Goal: Information Seeking & Learning: Understand process/instructions

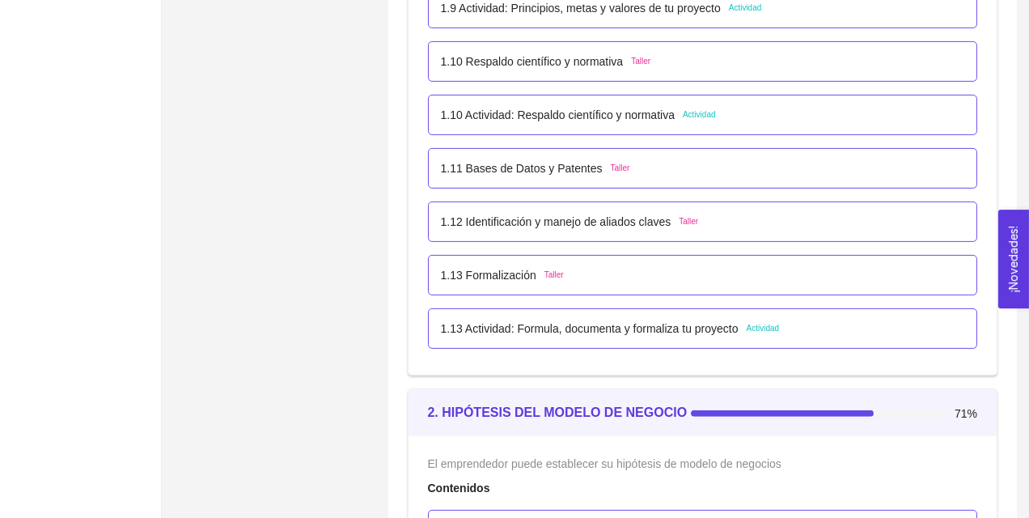
scroll to position [1173, 0]
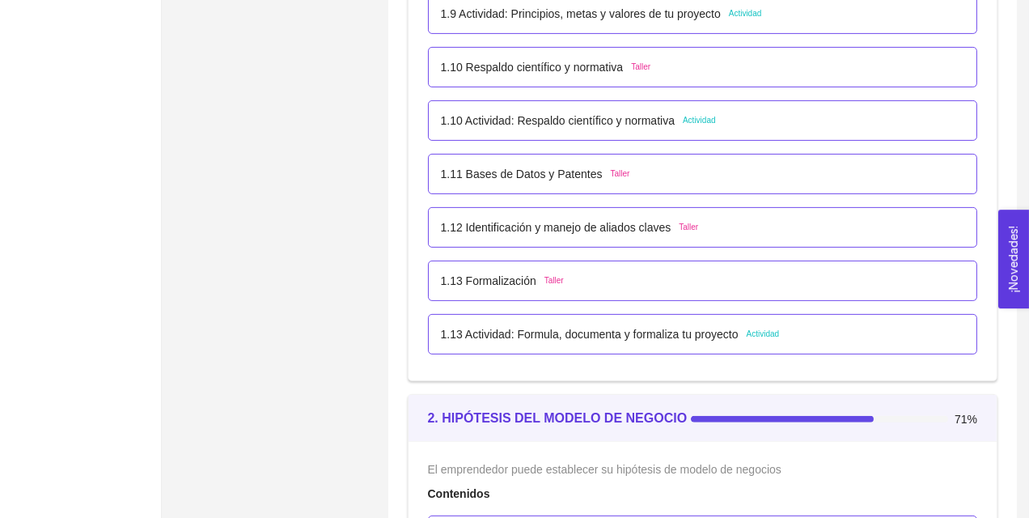
click at [602, 126] on p "1.10 Actividad: Respaldo científico y normativa" at bounding box center [558, 121] width 235 height 18
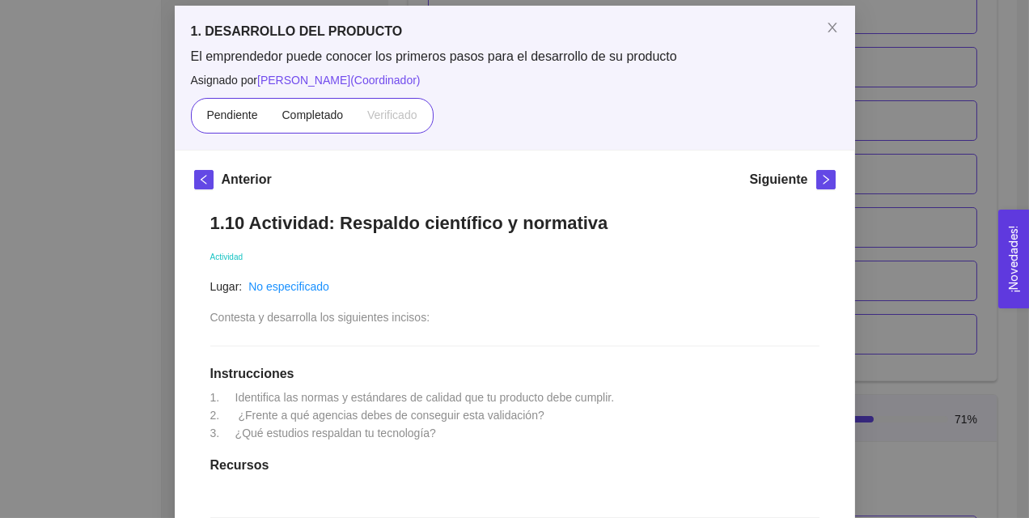
scroll to position [70, 0]
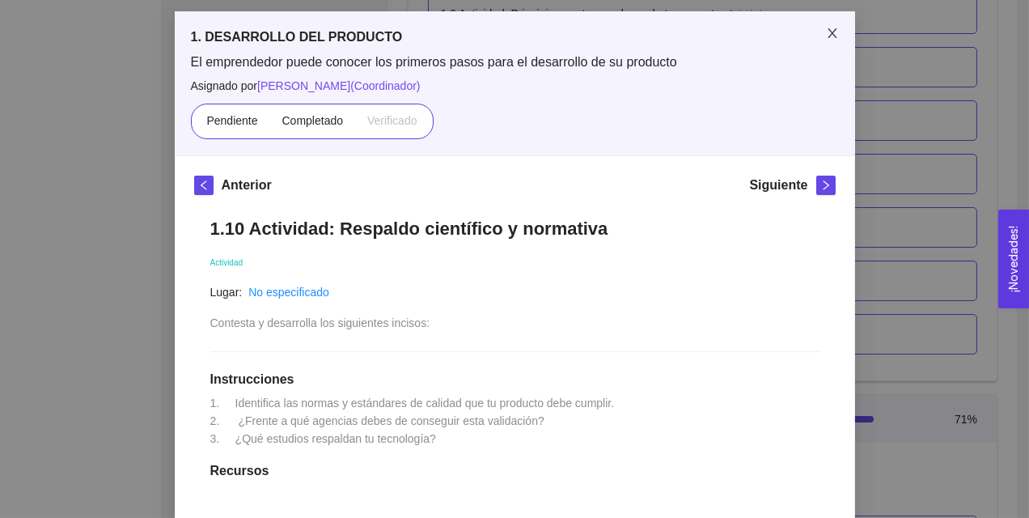
click at [830, 32] on icon "close" at bounding box center [832, 33] width 9 height 10
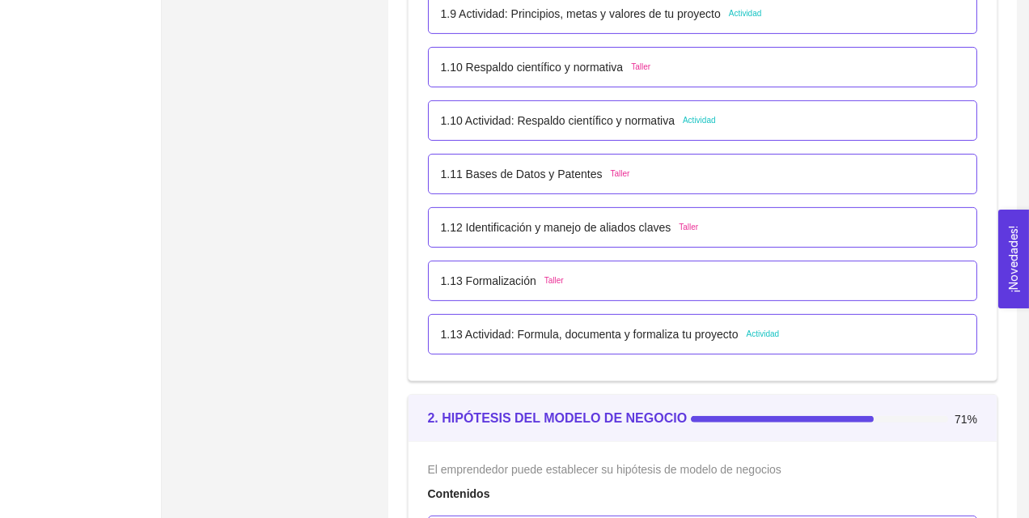
scroll to position [1016, 0]
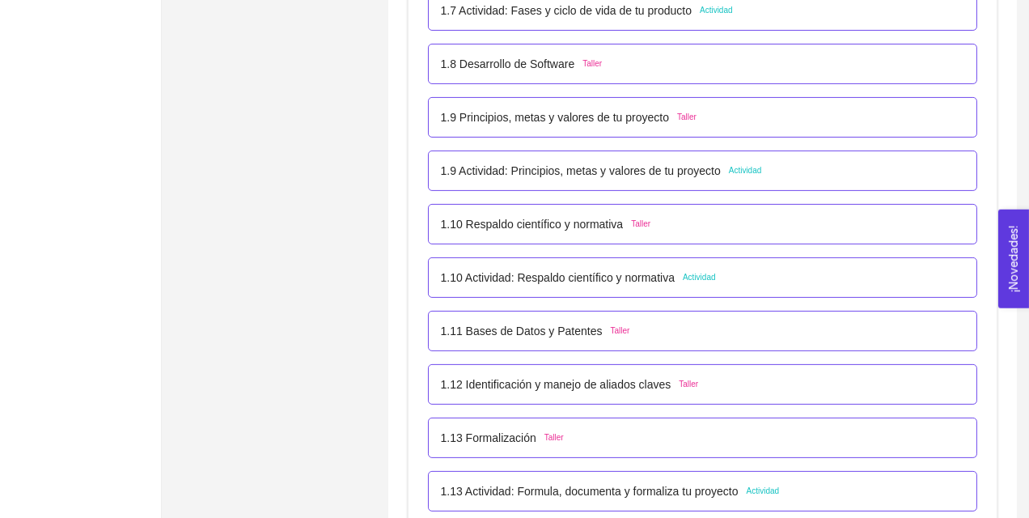
click at [590, 175] on p "1.9 Actividad: Principios, metas y valores de tu proyecto" at bounding box center [581, 171] width 280 height 18
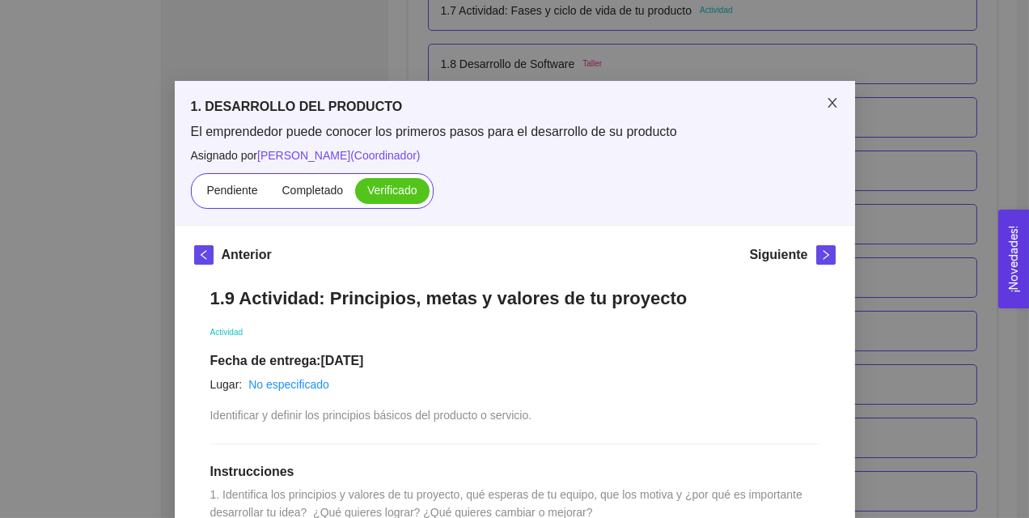
click at [825, 104] on span "Close" at bounding box center [832, 103] width 45 height 45
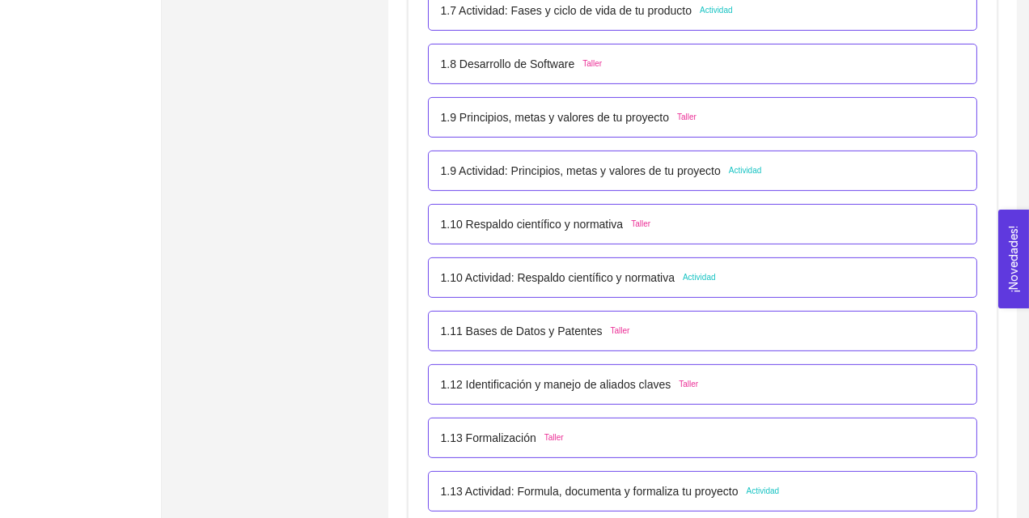
click at [720, 290] on div "1.10 Actividad: Respaldo científico y normativa Actividad" at bounding box center [703, 277] width 550 height 40
click at [670, 275] on p "1.10 Actividad: Respaldo científico y normativa" at bounding box center [558, 278] width 235 height 18
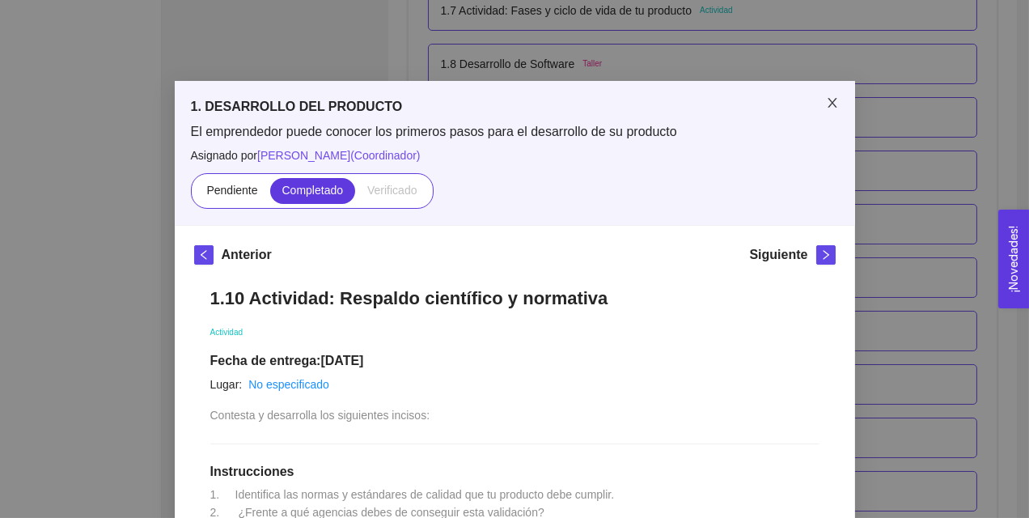
click at [828, 96] on span "Close" at bounding box center [832, 103] width 45 height 45
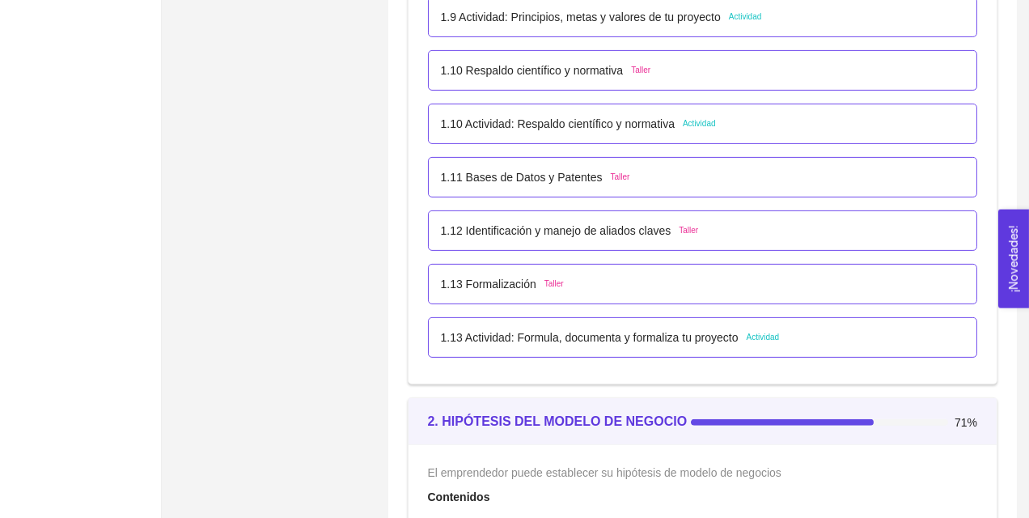
scroll to position [1223, 0]
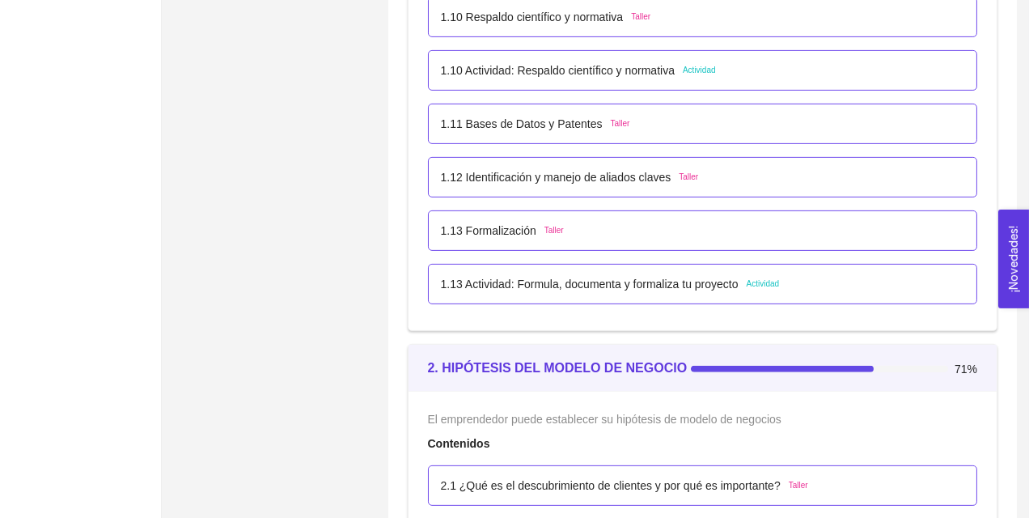
click at [675, 279] on p "1.13 Actividad: Formula, documenta y formaliza tu proyecto" at bounding box center [590, 284] width 298 height 18
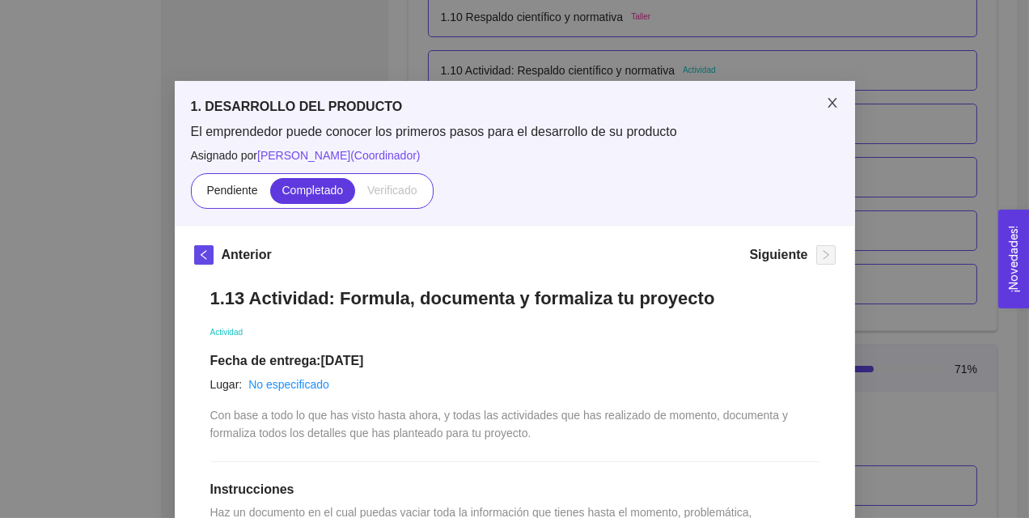
click at [834, 99] on icon "close" at bounding box center [832, 102] width 13 height 13
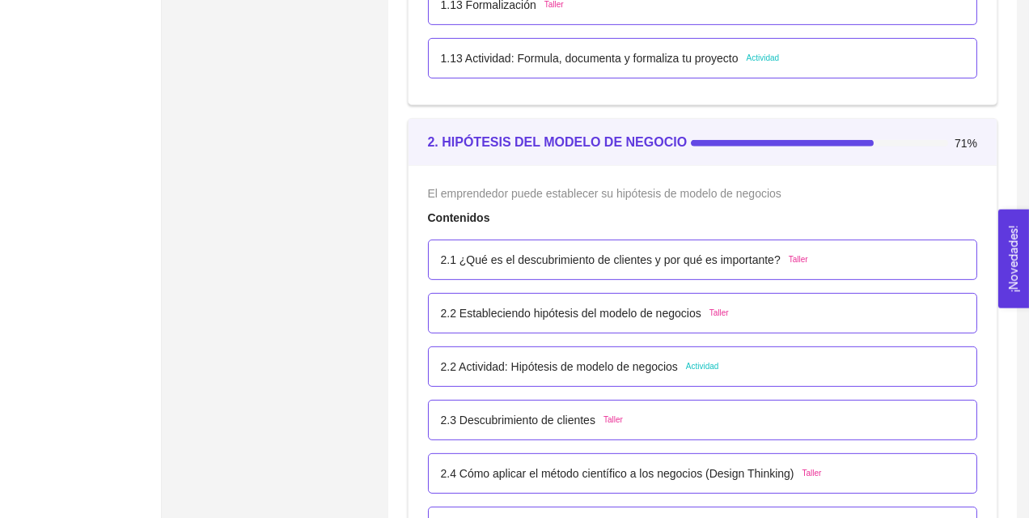
scroll to position [1457, 0]
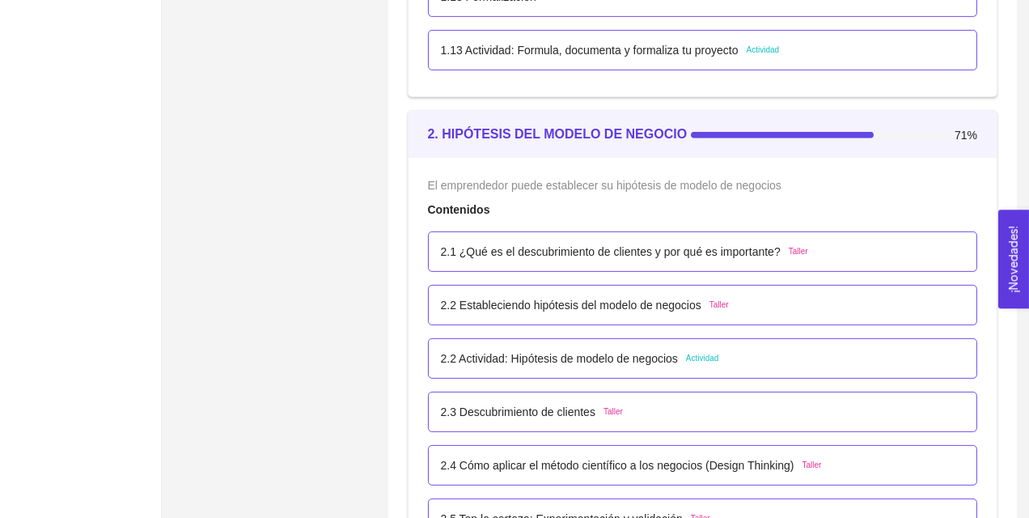
click at [625, 356] on p "2.2 Actividad: Hipótesis de modelo de negocios" at bounding box center [559, 359] width 237 height 18
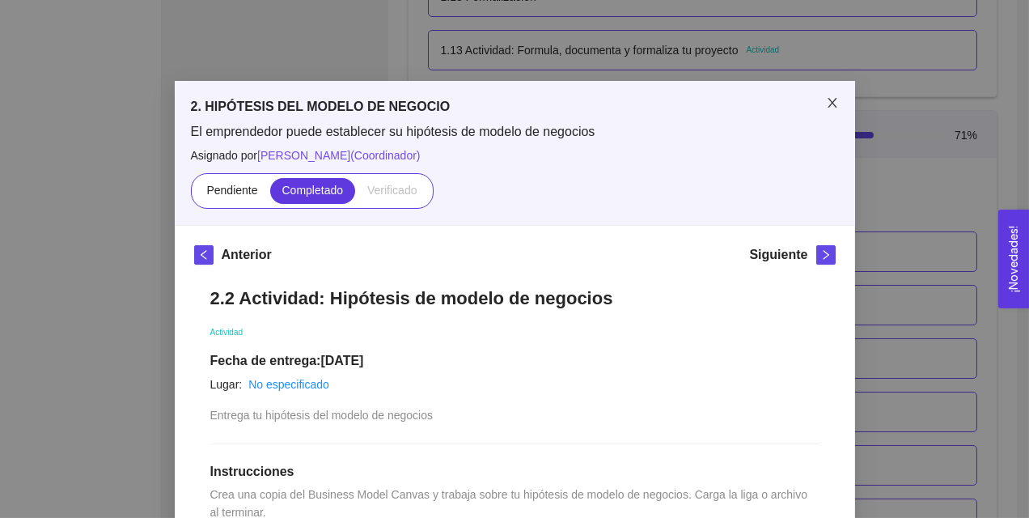
click at [834, 98] on icon "close" at bounding box center [832, 102] width 13 height 13
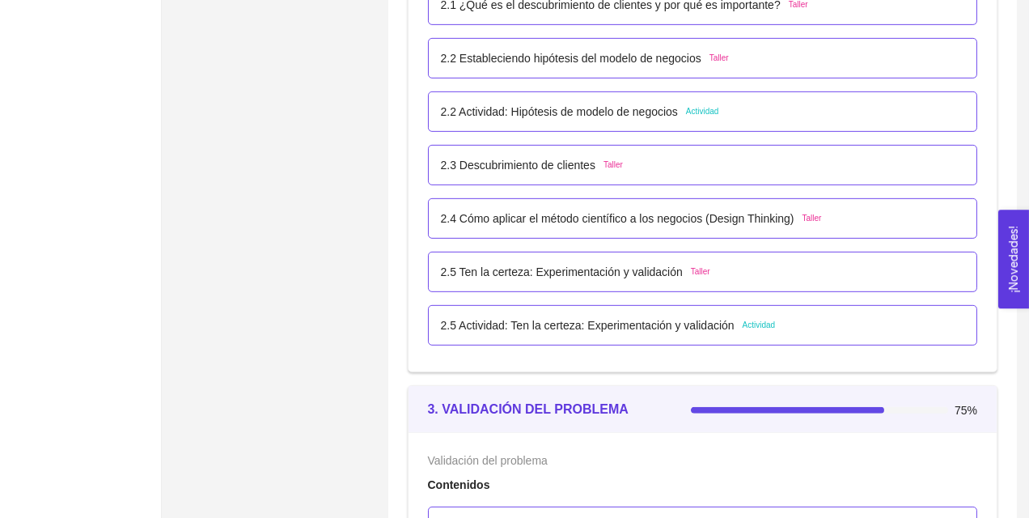
scroll to position [1712, 0]
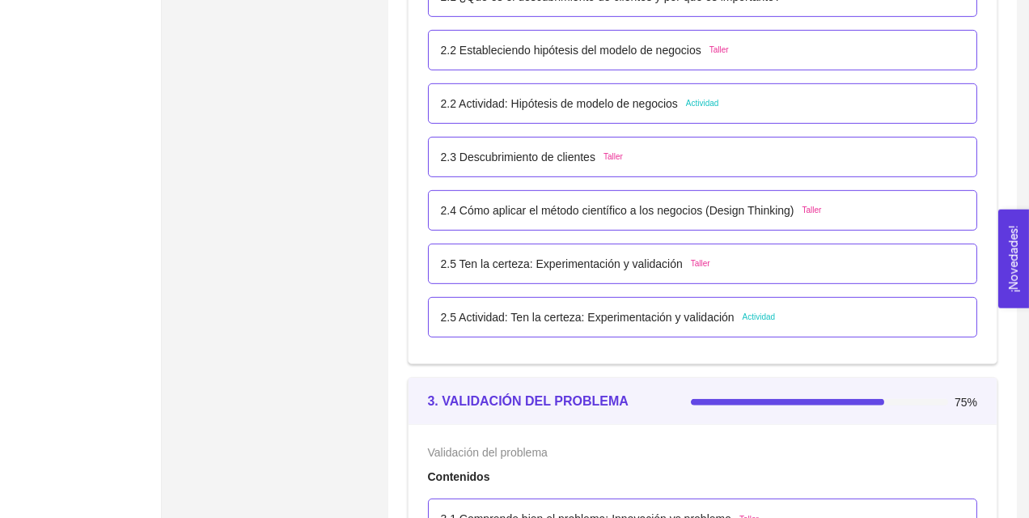
click at [681, 316] on p "2.5 Actividad: Ten la certeza: Experimentación y validación" at bounding box center [588, 317] width 294 height 18
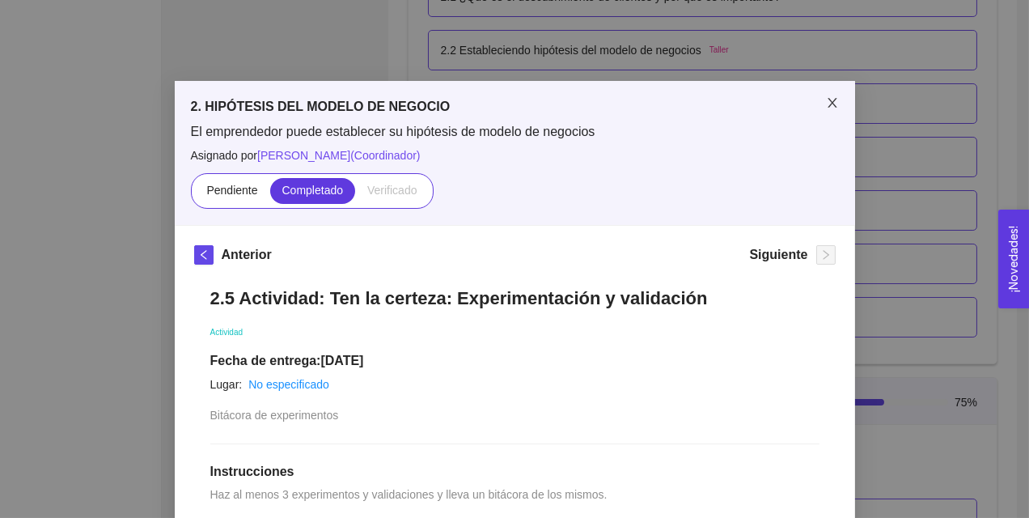
click at [829, 100] on icon "close" at bounding box center [832, 103] width 9 height 10
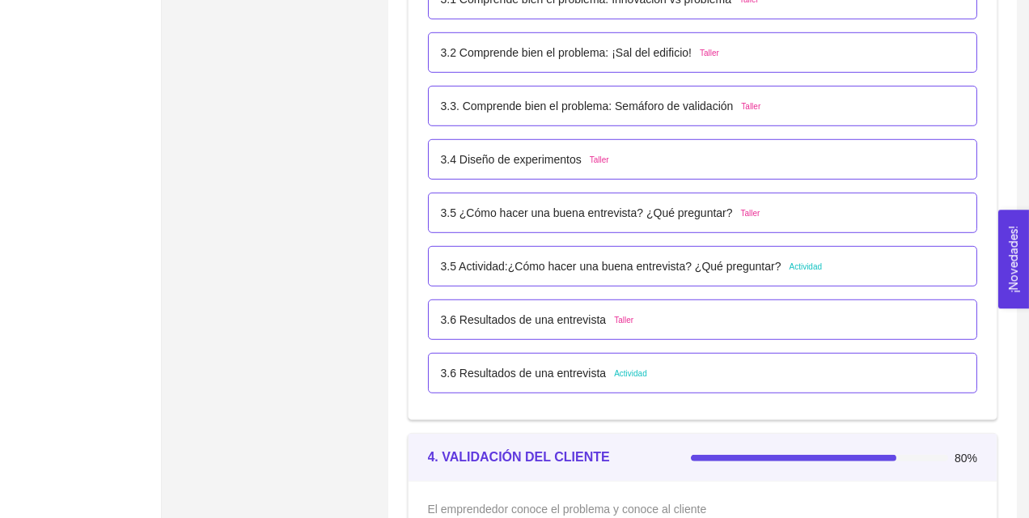
scroll to position [2235, 0]
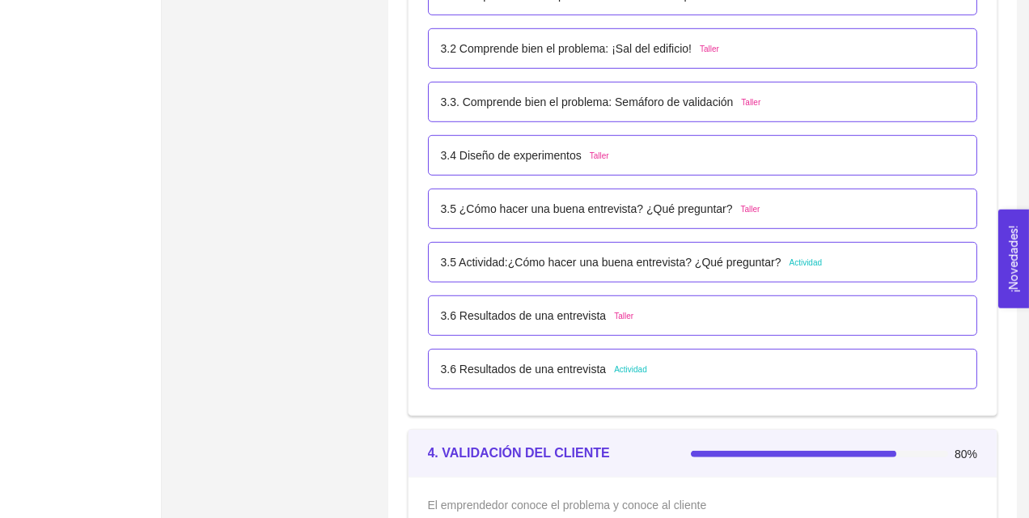
click at [719, 265] on p "3.5 Actividad:¿Cómo hacer una buena entrevista? ¿Qué preguntar?" at bounding box center [611, 262] width 341 height 18
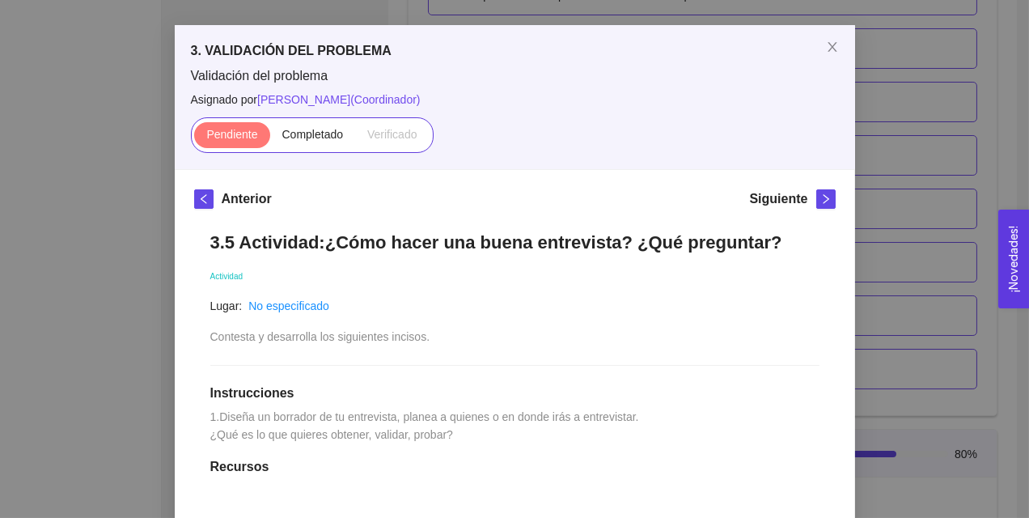
scroll to position [0, 0]
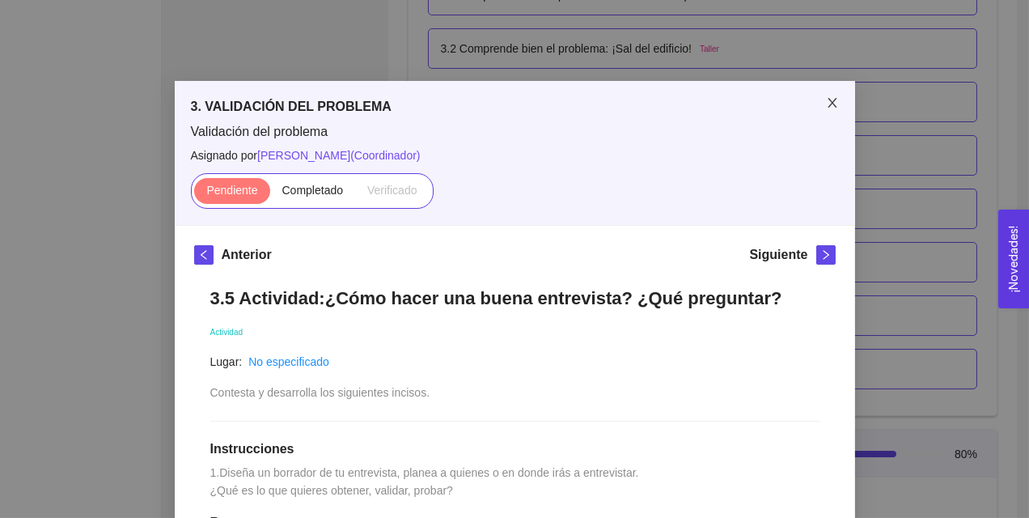
click at [833, 117] on span "Close" at bounding box center [832, 103] width 45 height 45
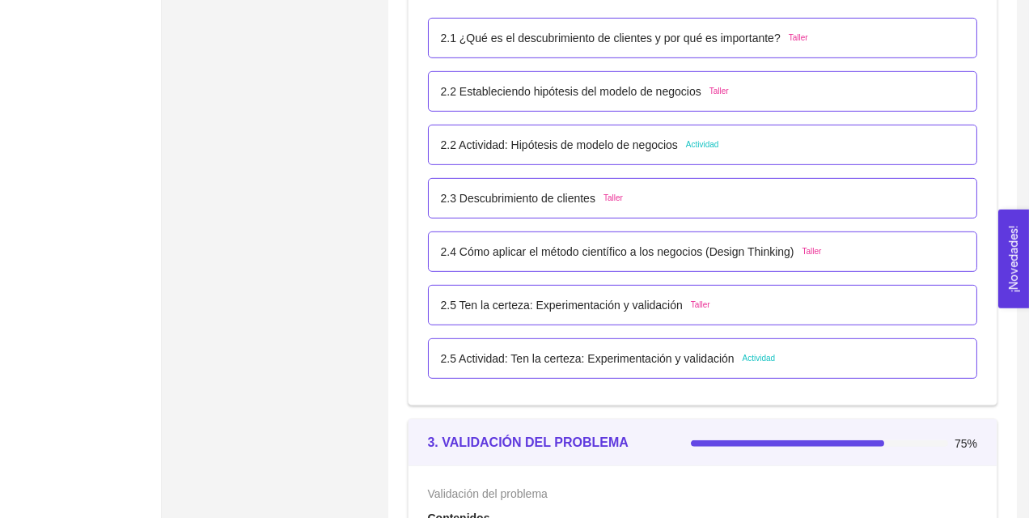
scroll to position [1662, 0]
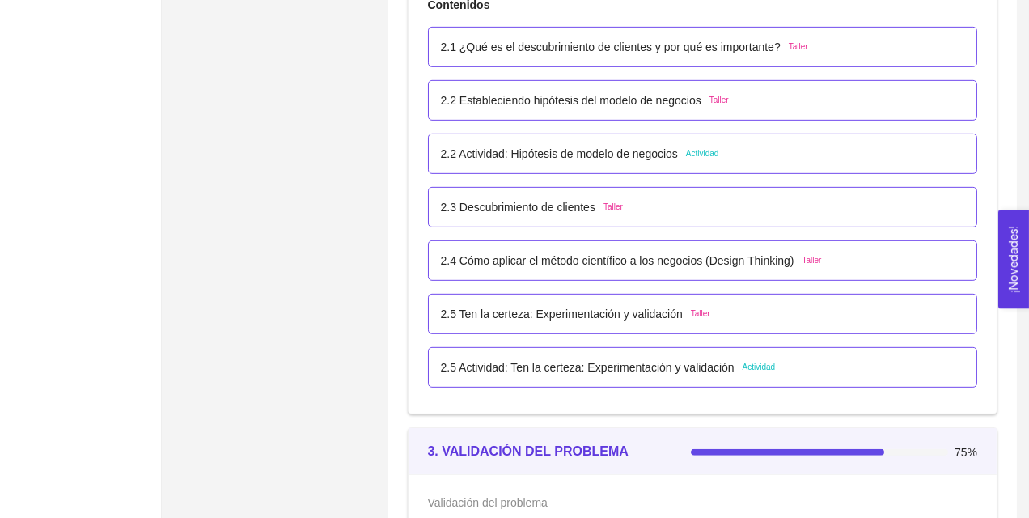
click at [622, 151] on p "2.2 Actividad: Hipótesis de modelo de negocios" at bounding box center [559, 154] width 237 height 18
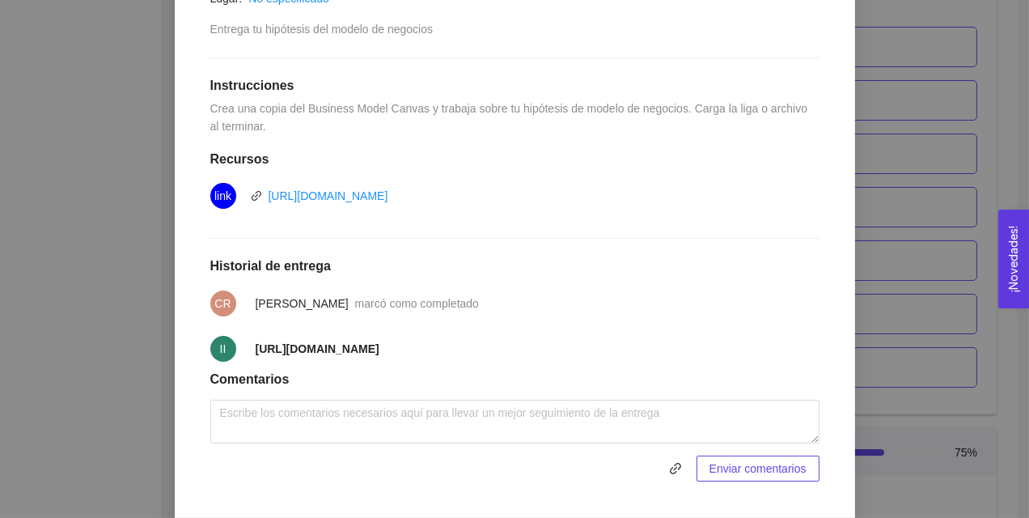
scroll to position [430, 0]
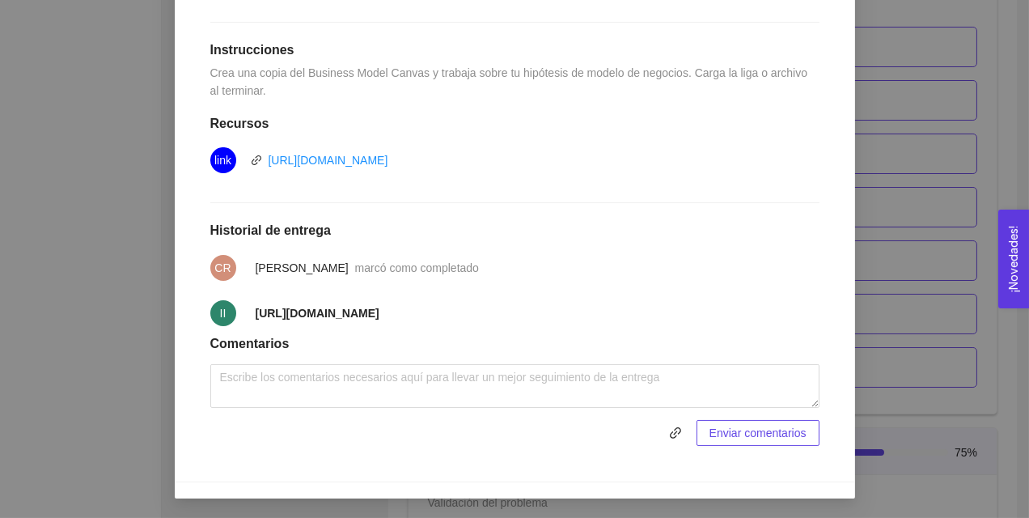
click at [296, 310] on span "[URL][DOMAIN_NAME]" at bounding box center [318, 313] width 124 height 18
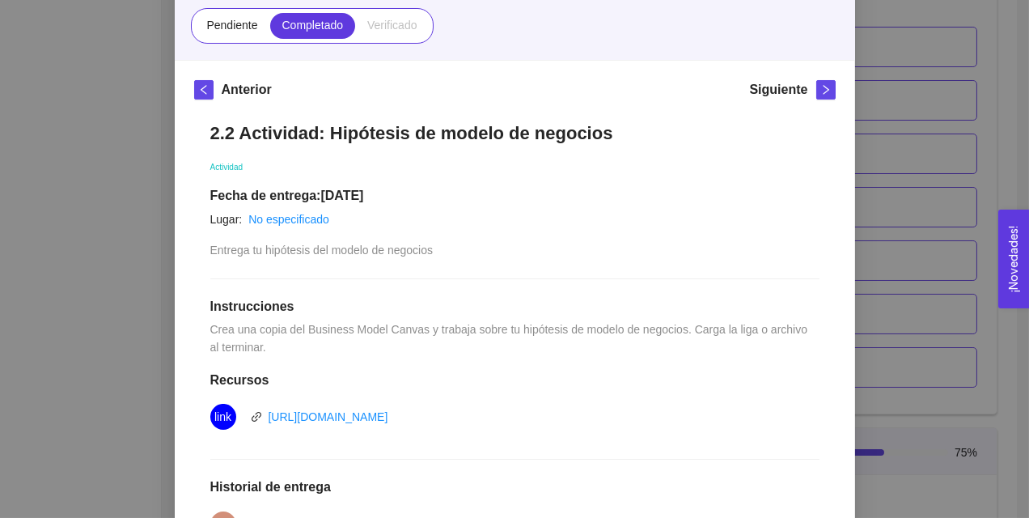
scroll to position [0, 0]
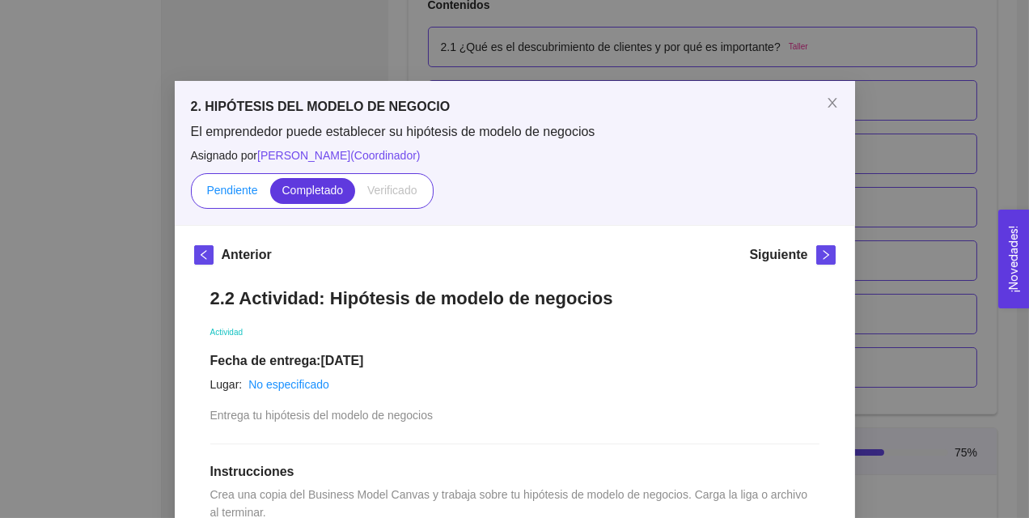
click at [247, 187] on span "Pendiente" at bounding box center [231, 190] width 51 height 13
click at [194, 194] on input "Pendiente" at bounding box center [194, 194] width 0 height 0
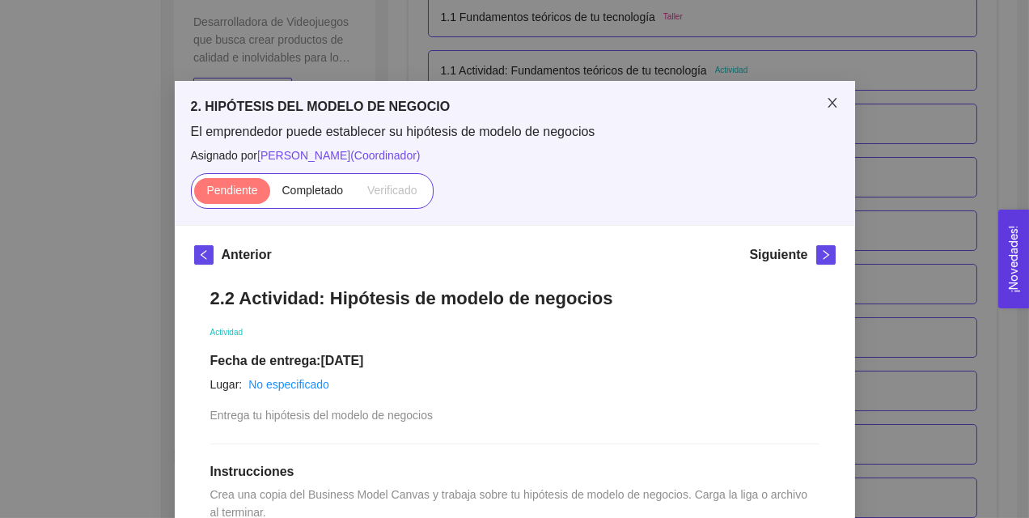
click at [830, 100] on icon "close" at bounding box center [832, 102] width 13 height 13
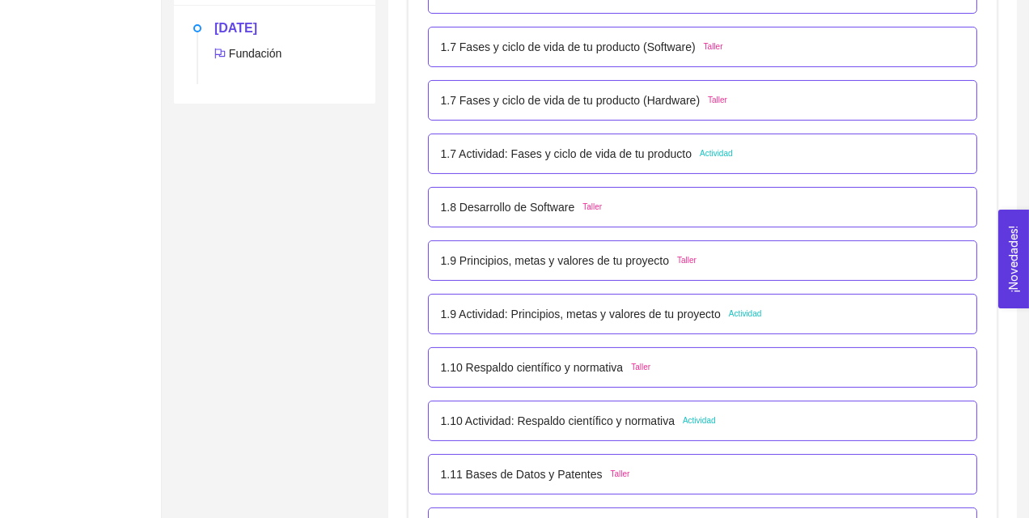
scroll to position [873, 0]
click at [590, 320] on p "1.9 Actividad: Principios, metas y valores de tu proyecto" at bounding box center [581, 313] width 280 height 18
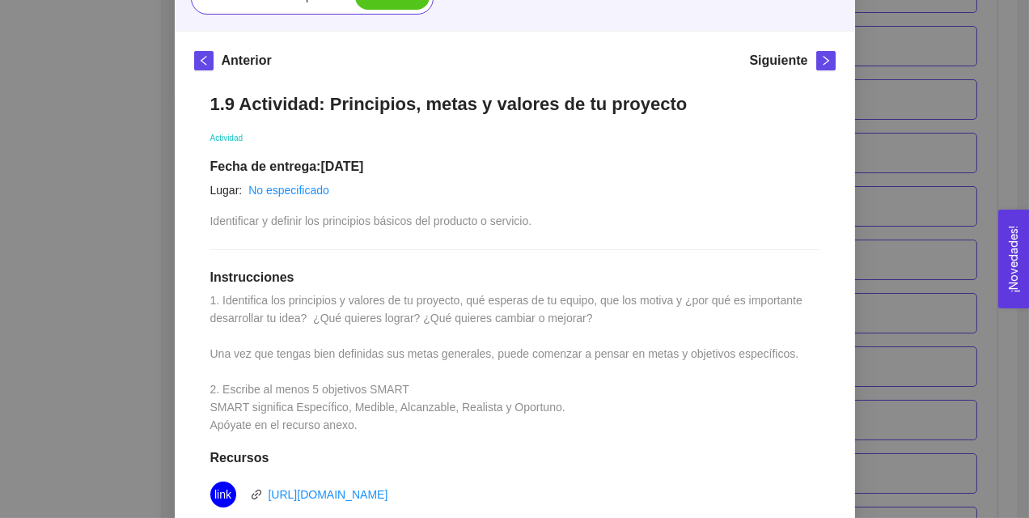
scroll to position [0, 0]
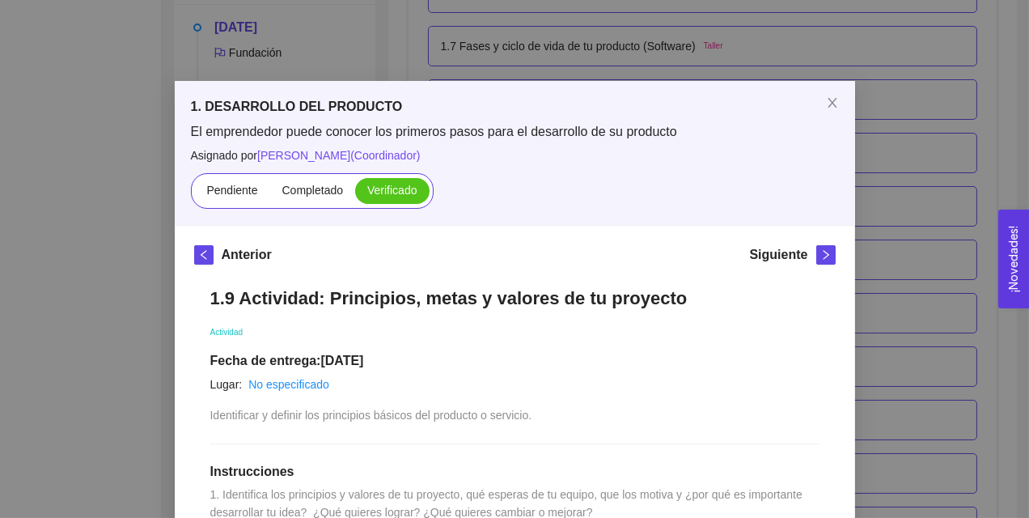
click at [814, 248] on div "Siguiente" at bounding box center [792, 258] width 86 height 26
click at [825, 255] on icon "right" at bounding box center [826, 254] width 11 height 11
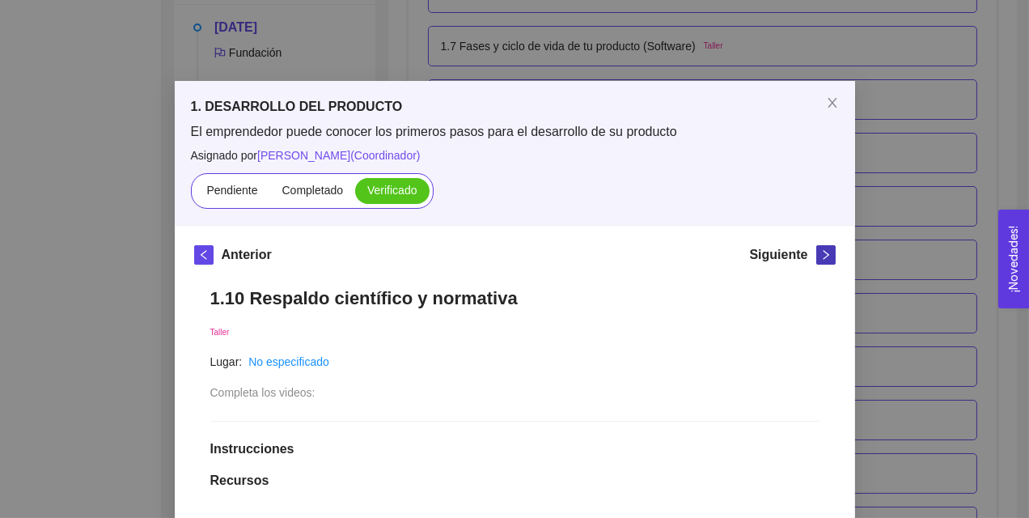
click at [825, 255] on icon "right" at bounding box center [826, 254] width 11 height 11
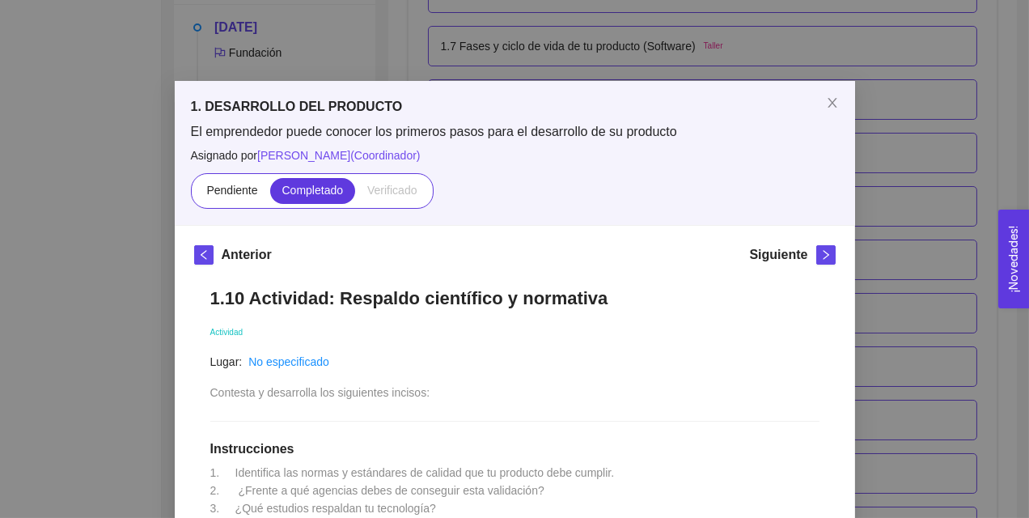
click at [816, 259] on div "Siguiente" at bounding box center [792, 258] width 86 height 26
click at [826, 257] on icon "right" at bounding box center [826, 254] width 11 height 11
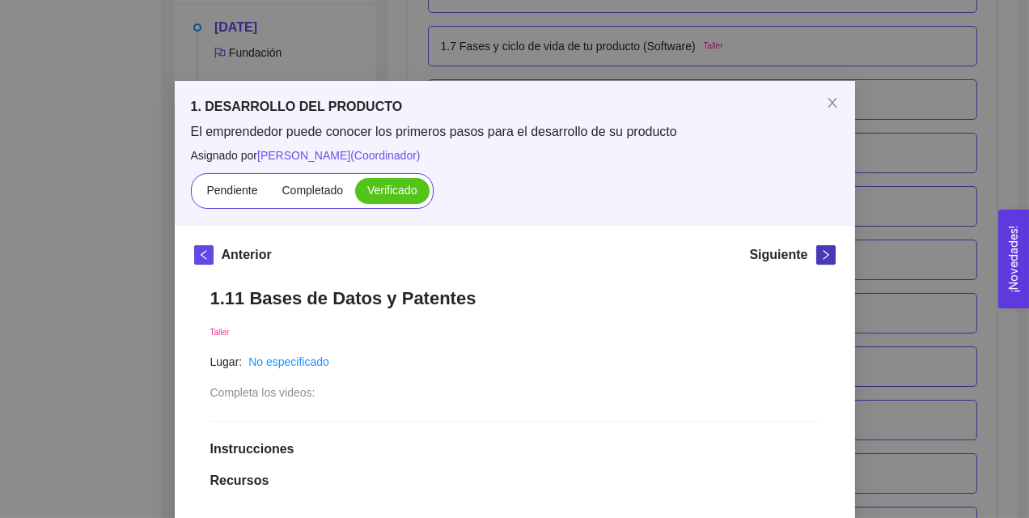
click at [828, 260] on icon "right" at bounding box center [826, 254] width 11 height 11
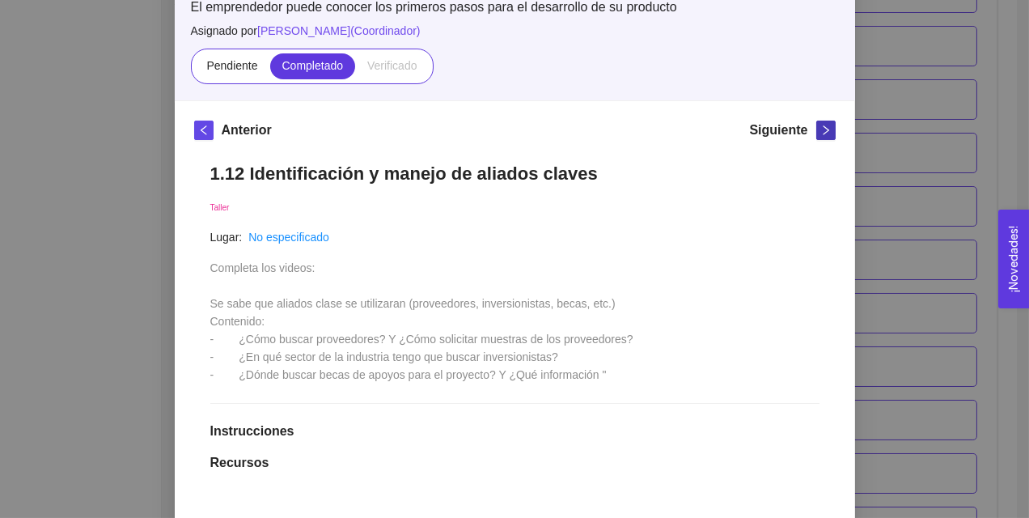
scroll to position [28, 0]
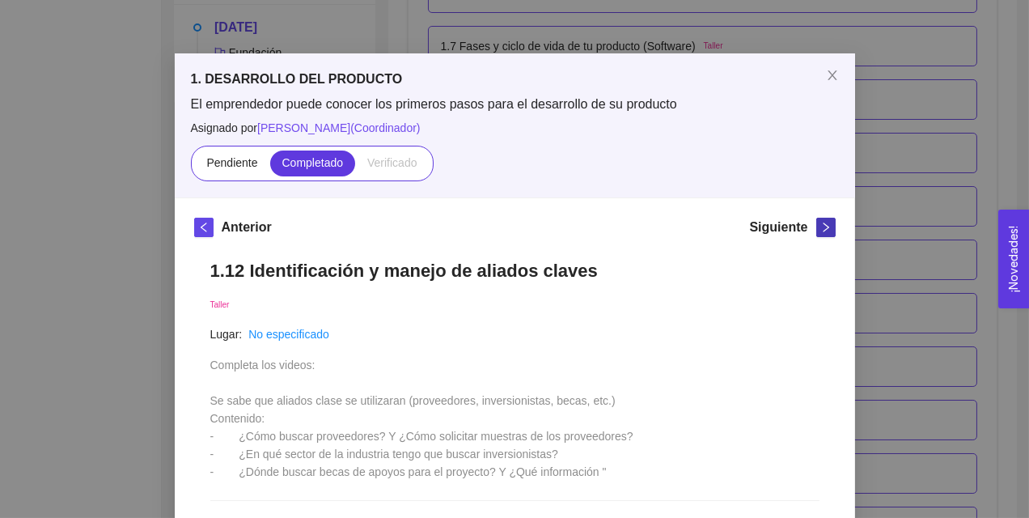
click at [819, 225] on span "right" at bounding box center [826, 227] width 18 height 11
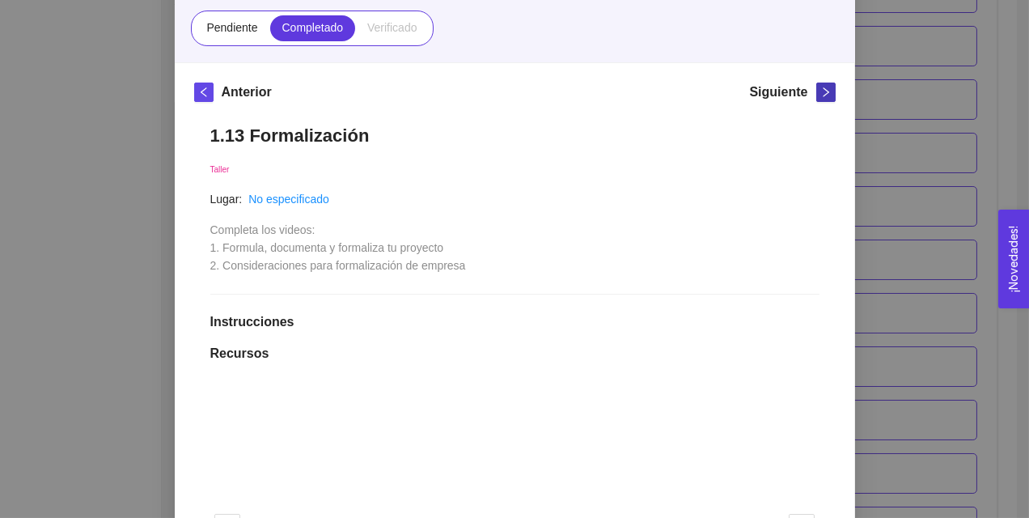
scroll to position [107, 0]
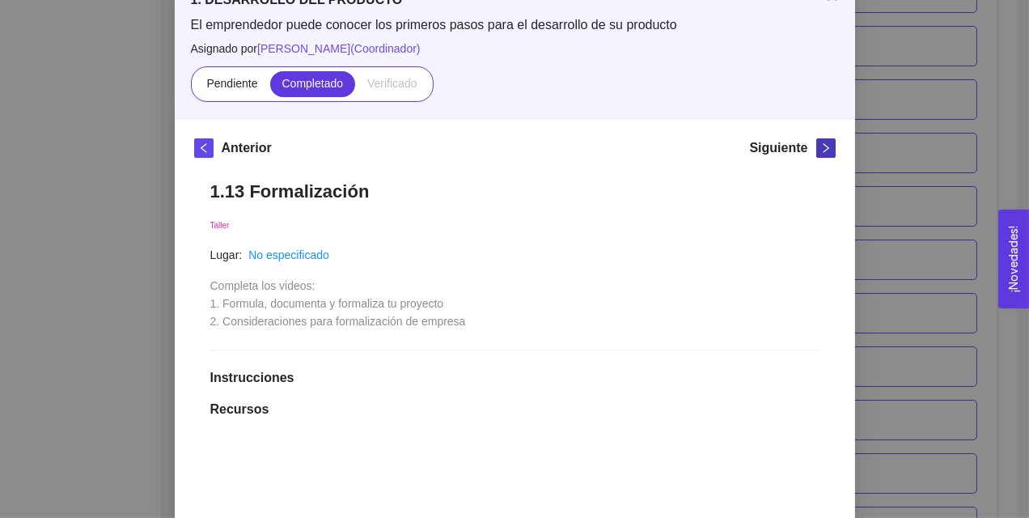
click at [824, 150] on icon "right" at bounding box center [826, 148] width 6 height 10
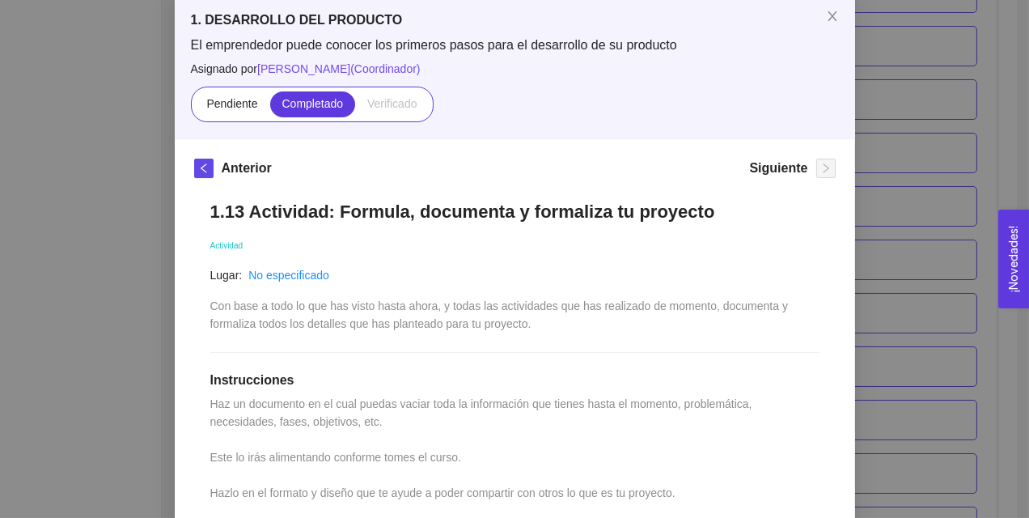
scroll to position [0, 0]
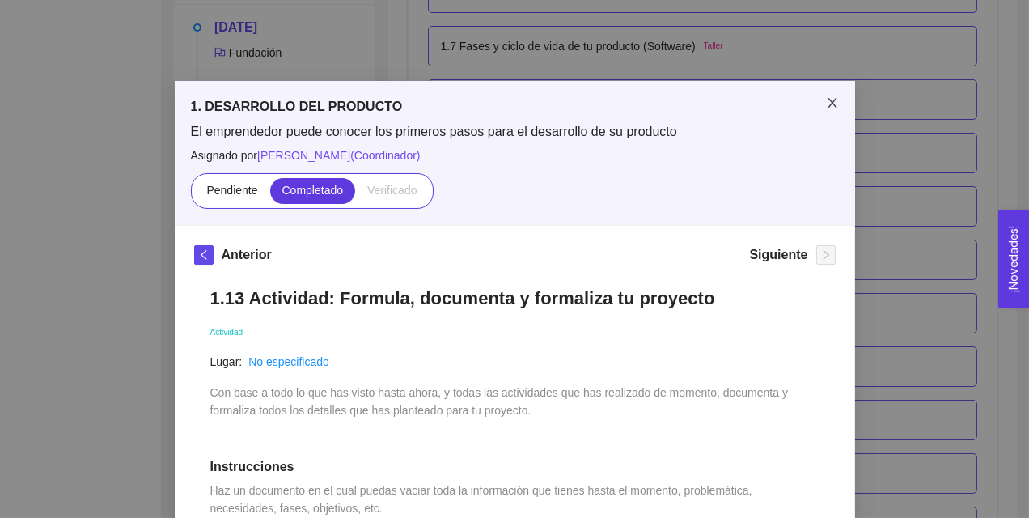
click at [832, 107] on icon "close" at bounding box center [832, 102] width 13 height 13
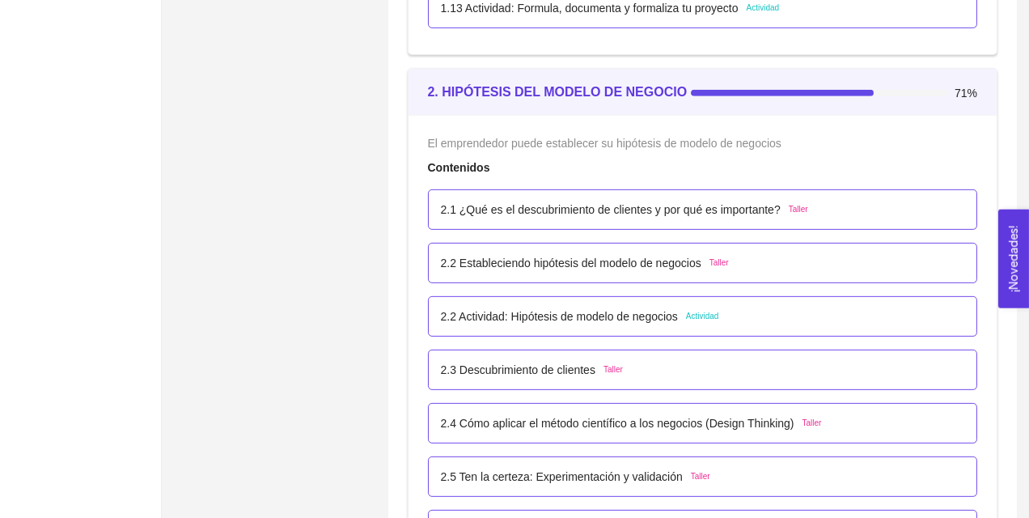
scroll to position [1505, 0]
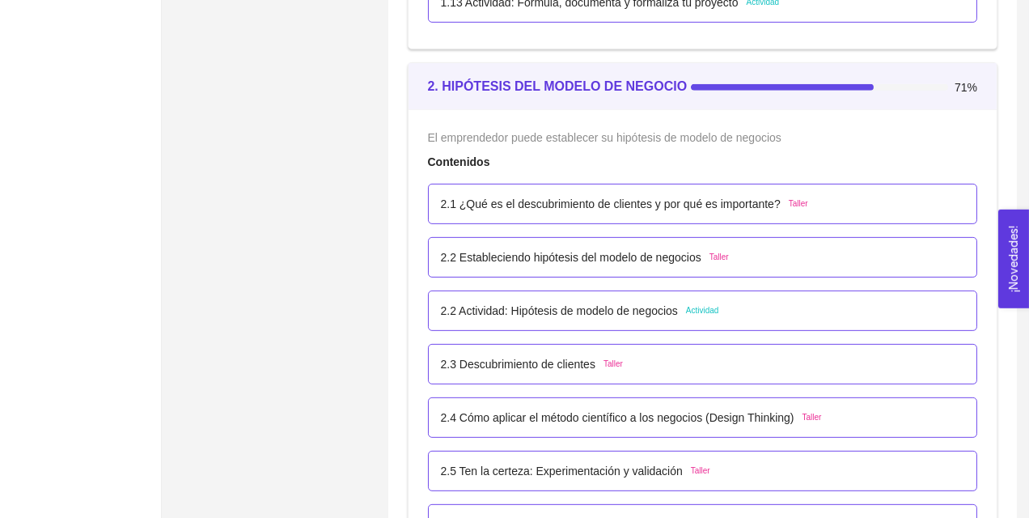
click at [668, 291] on div "2.2 Actividad: Hipótesis de modelo de negocios Actividad" at bounding box center [703, 311] width 550 height 40
click at [643, 304] on p "2.2 Actividad: Hipótesis de modelo de negocios" at bounding box center [559, 311] width 237 height 18
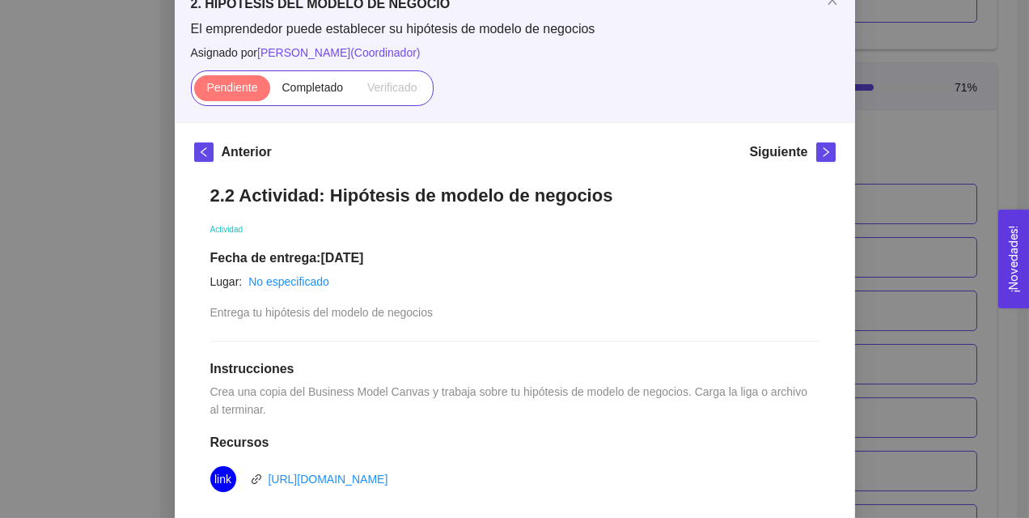
scroll to position [71, 0]
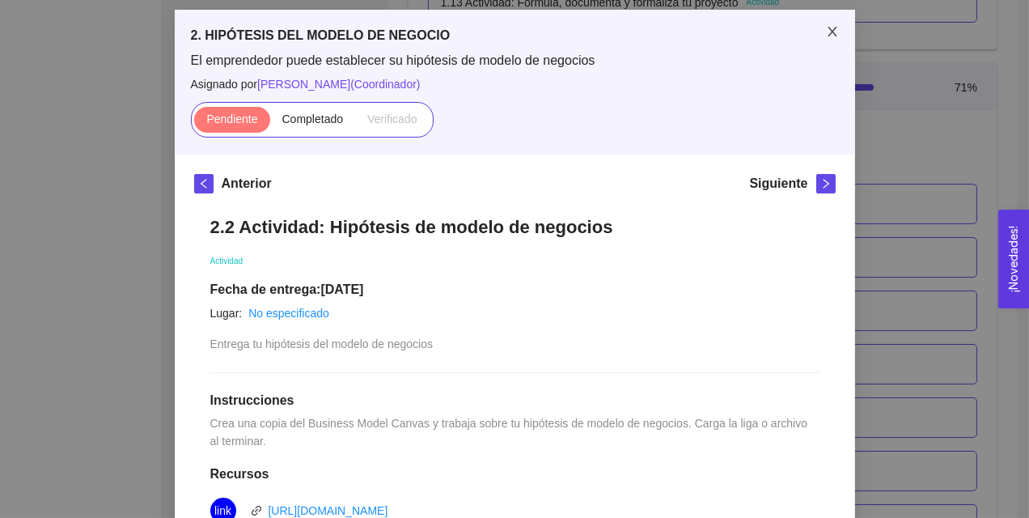
click at [830, 19] on span "Close" at bounding box center [832, 32] width 45 height 45
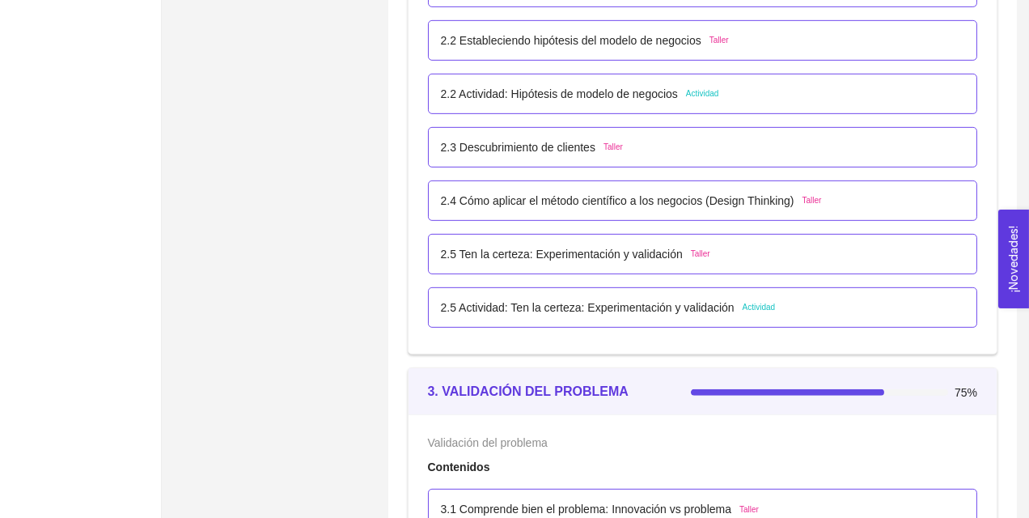
scroll to position [1727, 0]
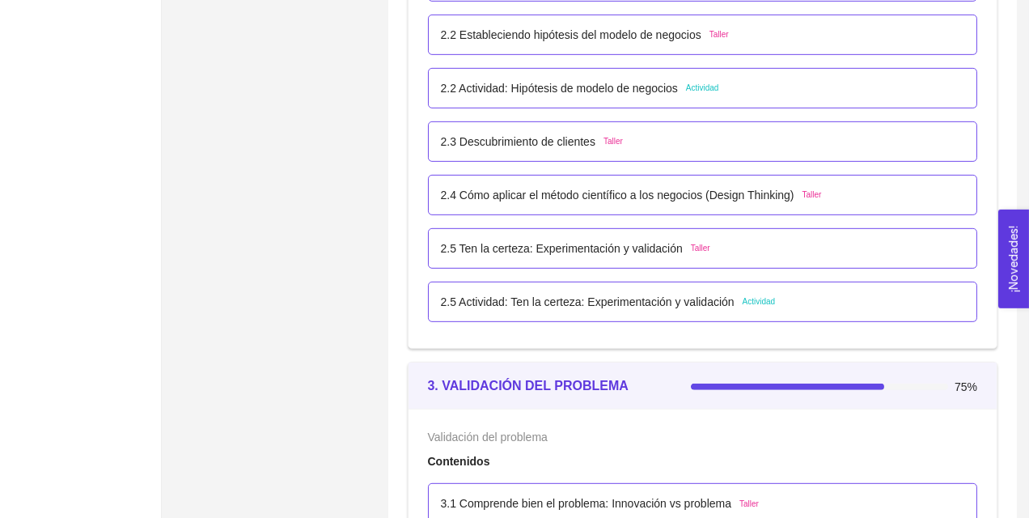
click at [719, 297] on p "2.5 Actividad: Ten la certeza: Experimentación y validación" at bounding box center [588, 302] width 294 height 18
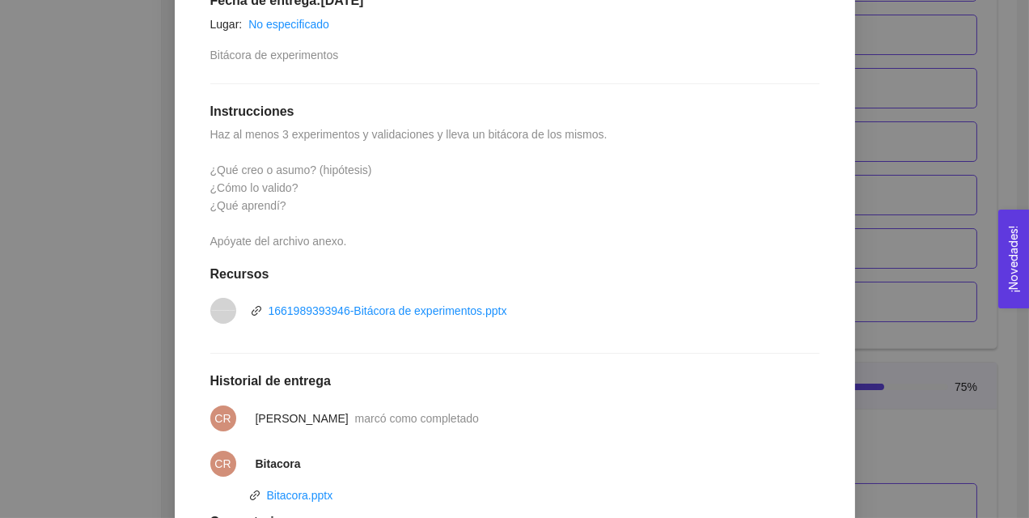
scroll to position [0, 0]
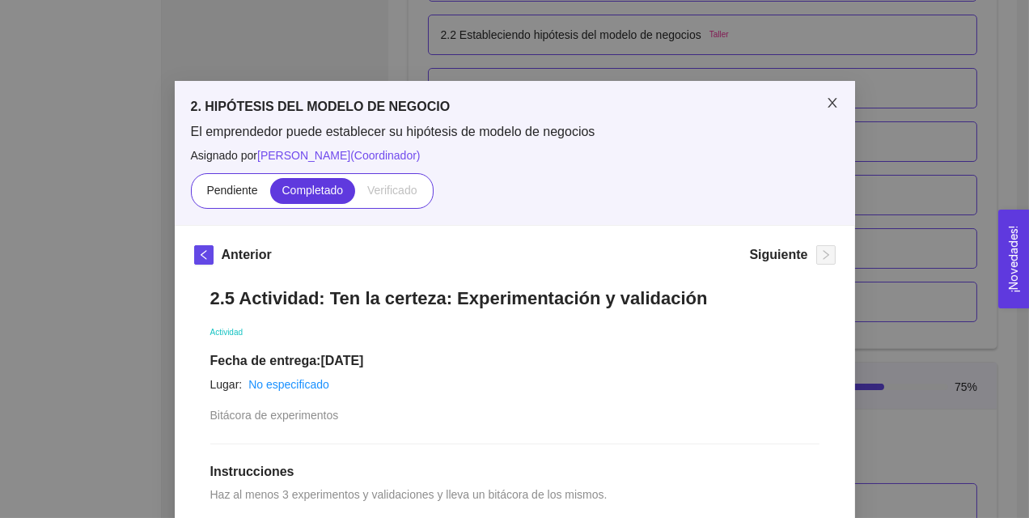
click at [830, 112] on span "Close" at bounding box center [832, 103] width 45 height 45
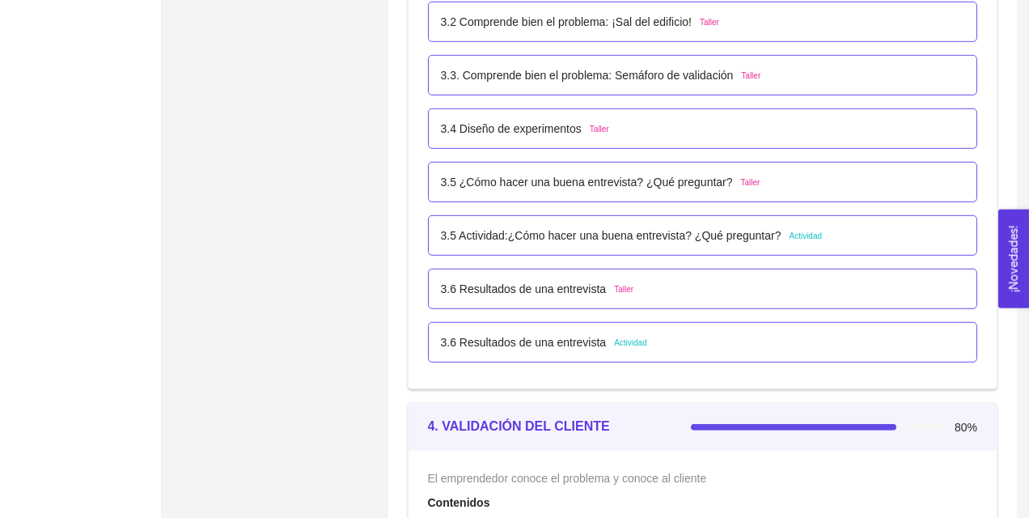
scroll to position [2273, 0]
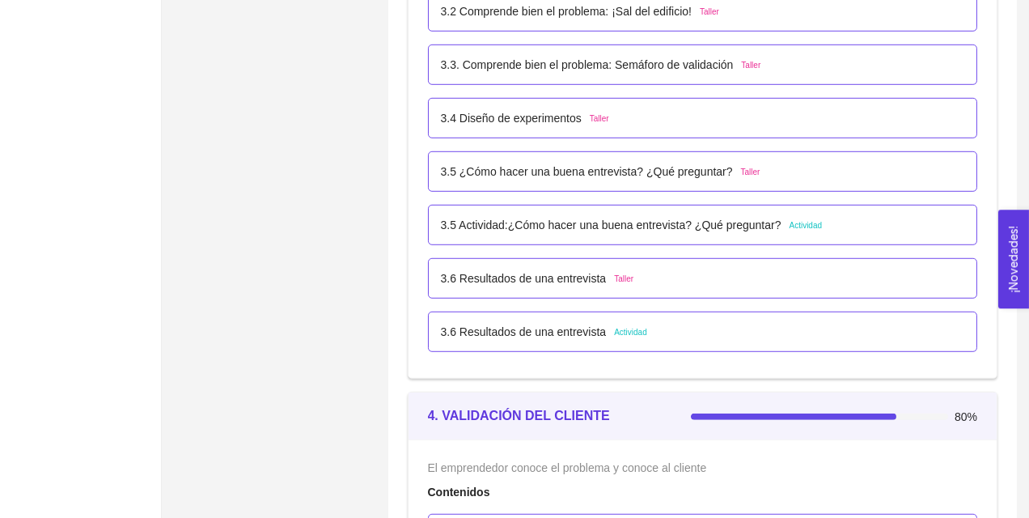
click at [707, 216] on p "3.5 Actividad:¿Cómo hacer una buena entrevista? ¿Qué preguntar?" at bounding box center [611, 225] width 341 height 18
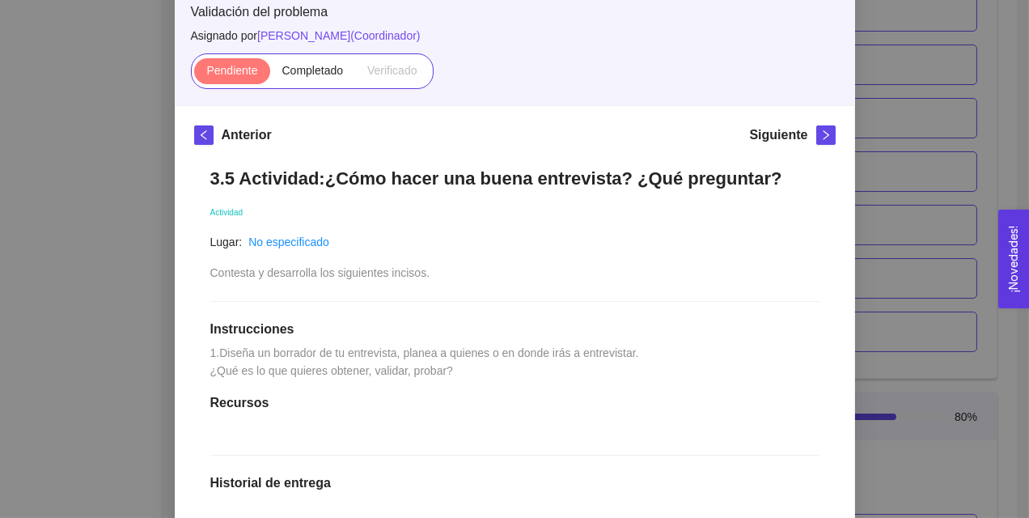
scroll to position [108, 0]
